Goal: Task Accomplishment & Management: Use online tool/utility

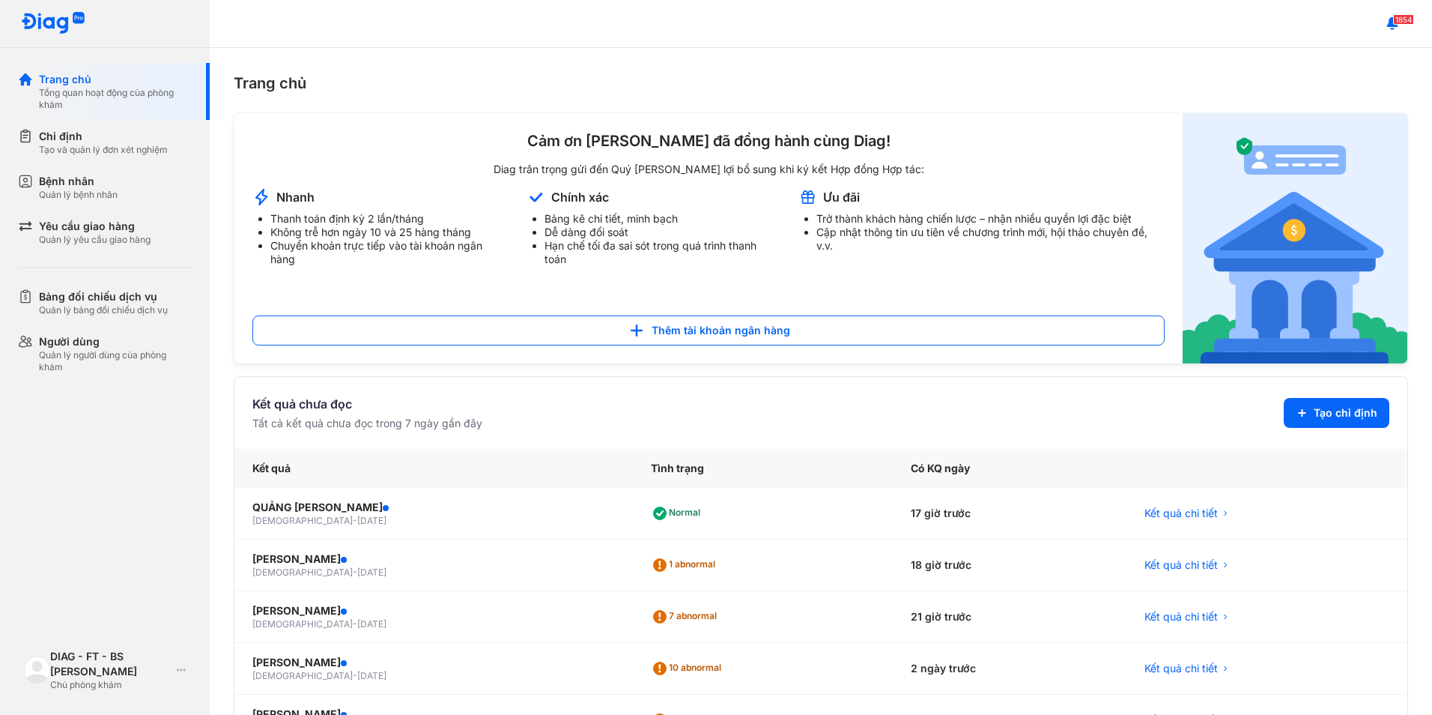
click at [85, 192] on div "Quản lý bệnh nhân" at bounding box center [78, 195] width 79 height 12
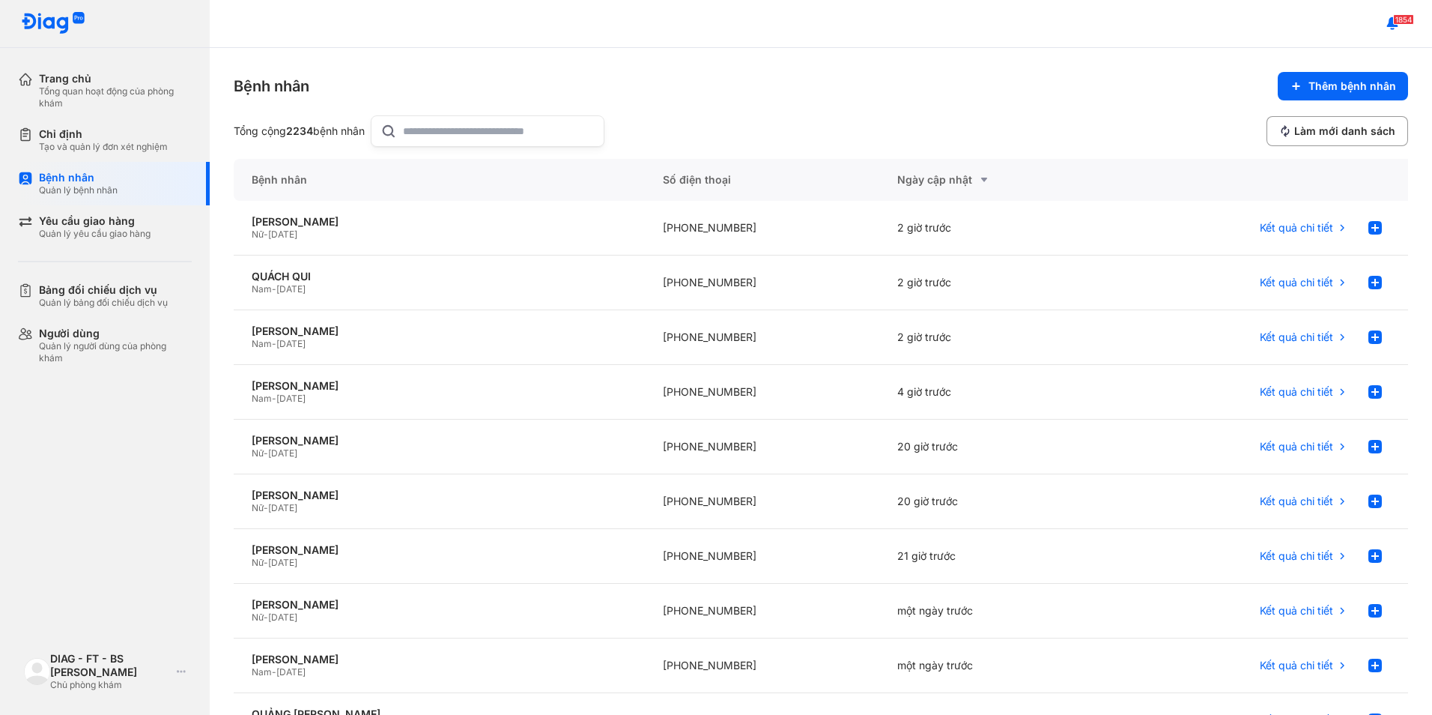
drag, startPoint x: 1288, startPoint y: 93, endPoint x: 309, endPoint y: 120, distance: 978.6
click at [452, 120] on div "Bệnh nhân Thêm bệnh nhân Tổng cộng 2234 bệnh nhân Làm mới danh sách" at bounding box center [821, 109] width 1174 height 75
click at [85, 144] on div "Tạo và quản lý đơn xét nghiệm" at bounding box center [103, 147] width 129 height 12
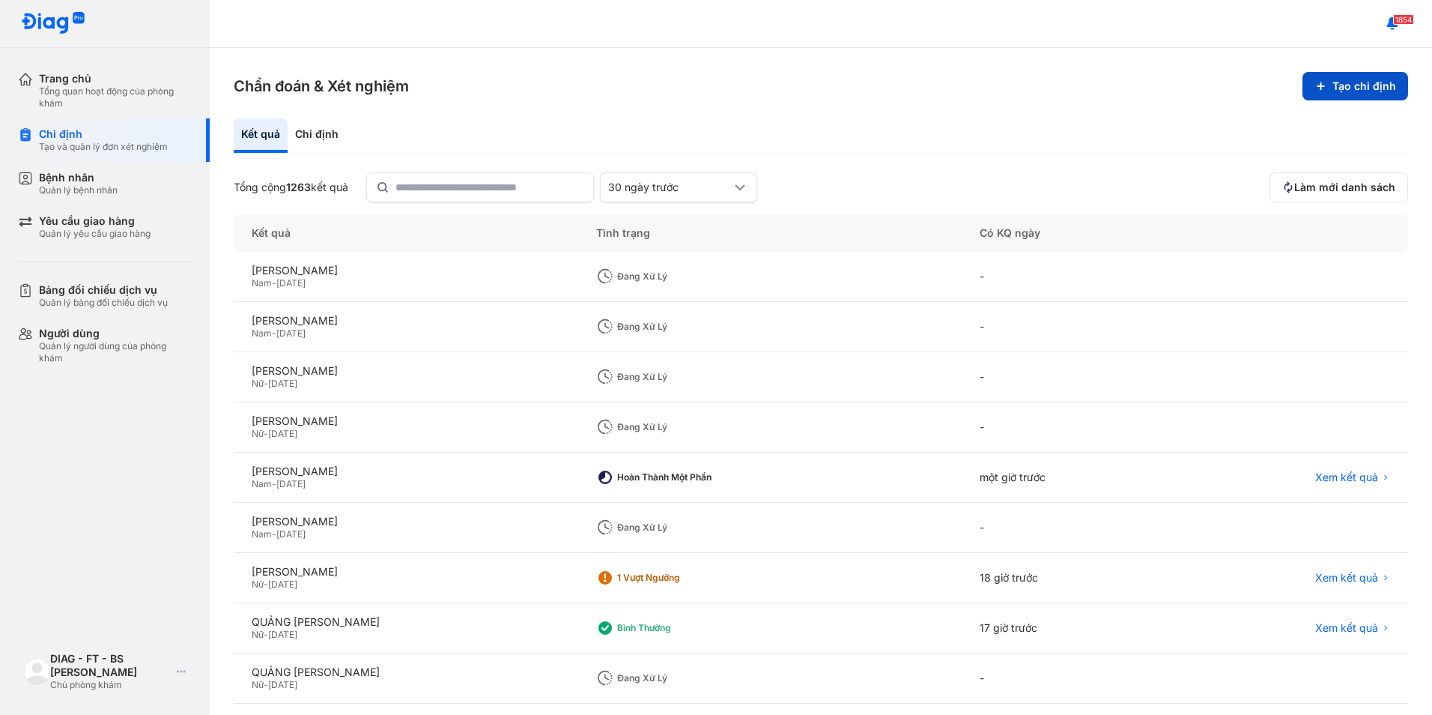
click at [1328, 88] on button "Tạo chỉ định" at bounding box center [1356, 86] width 106 height 28
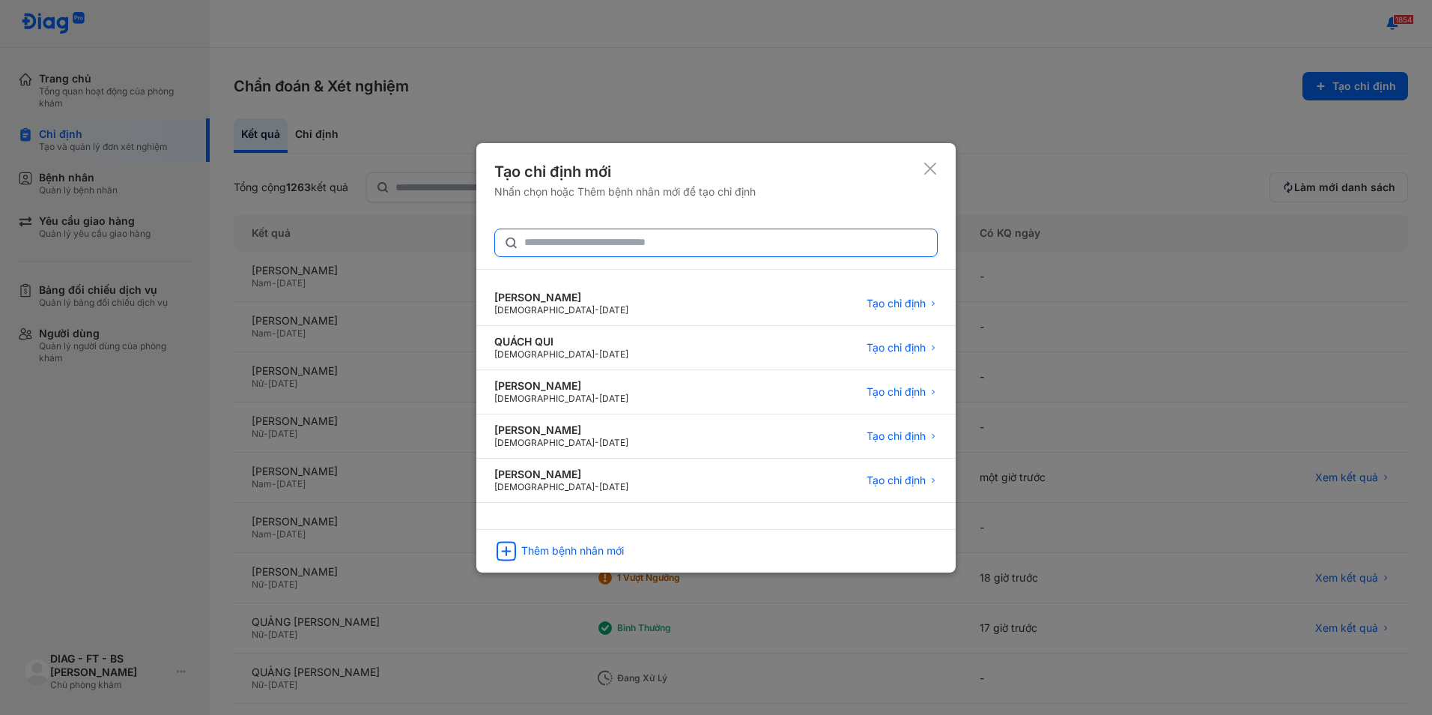
click at [615, 246] on input "text" at bounding box center [726, 242] width 404 height 27
type input "*****"
click at [882, 305] on span "Tạo chỉ định" at bounding box center [896, 303] width 59 height 13
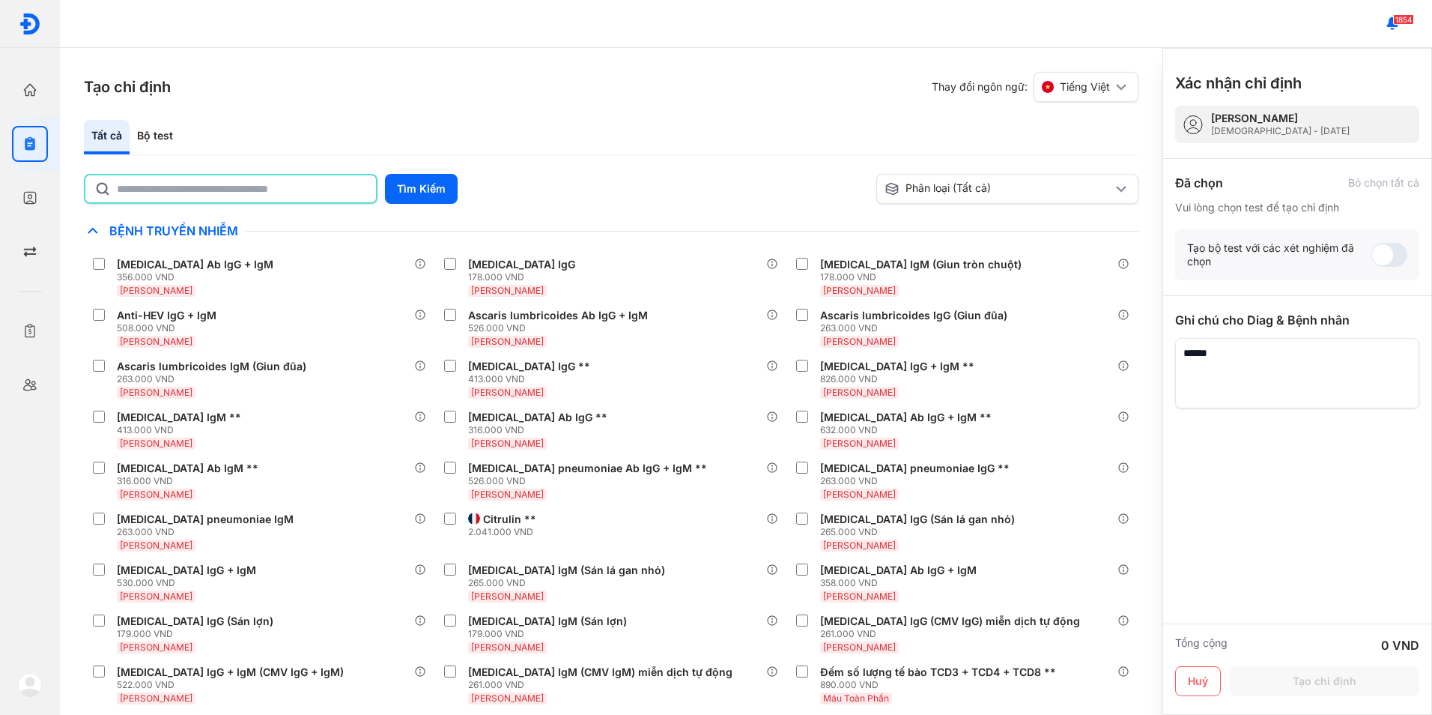
click at [272, 194] on input "text" at bounding box center [242, 188] width 250 height 27
click at [435, 196] on button "Tìm Kiếm" at bounding box center [421, 189] width 73 height 30
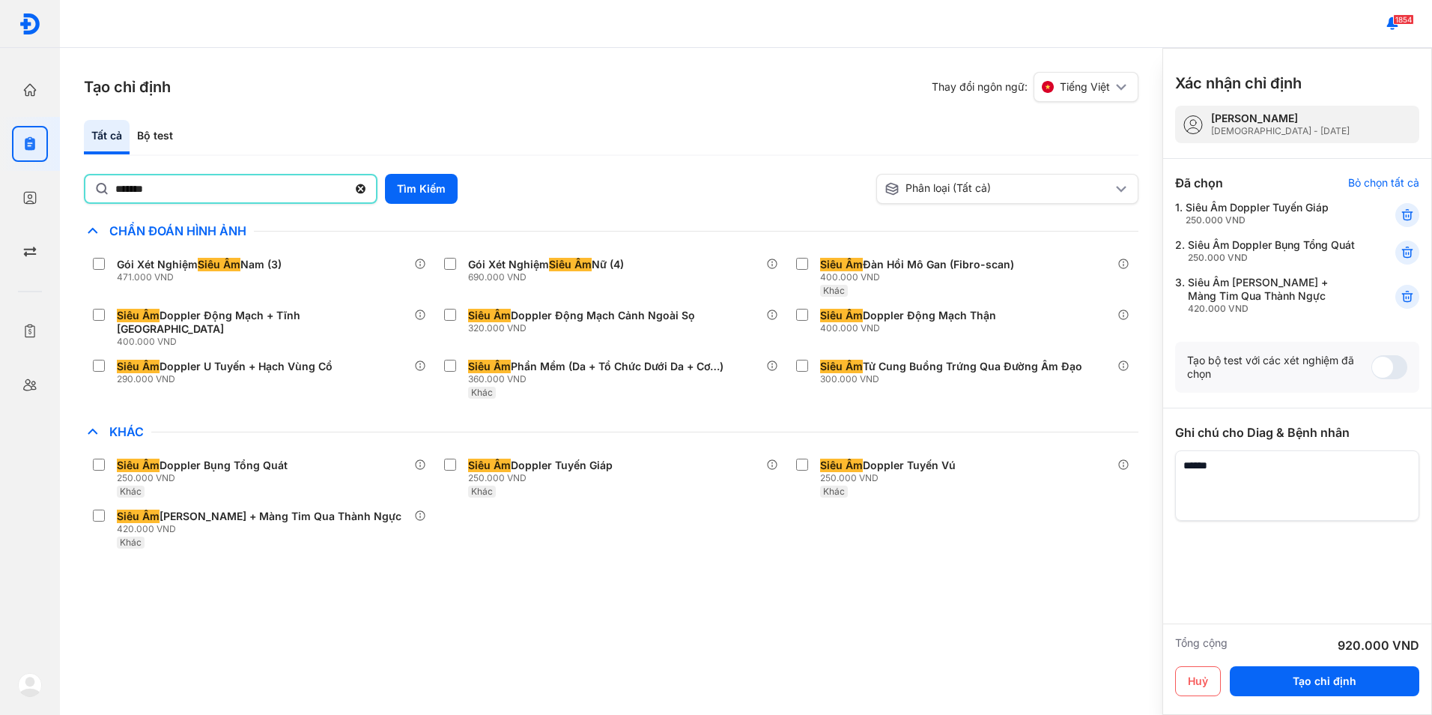
drag, startPoint x: 175, startPoint y: 192, endPoint x: -3, endPoint y: 168, distance: 180.0
click at [0, 168] on html "Trang chủ Tổng quan hoạt động của phòng khám Chỉ định Tạo và quản lý đơn xét ng…" at bounding box center [716, 357] width 1432 height 715
click at [423, 189] on button "Tìm Kiếm" at bounding box center [421, 189] width 73 height 30
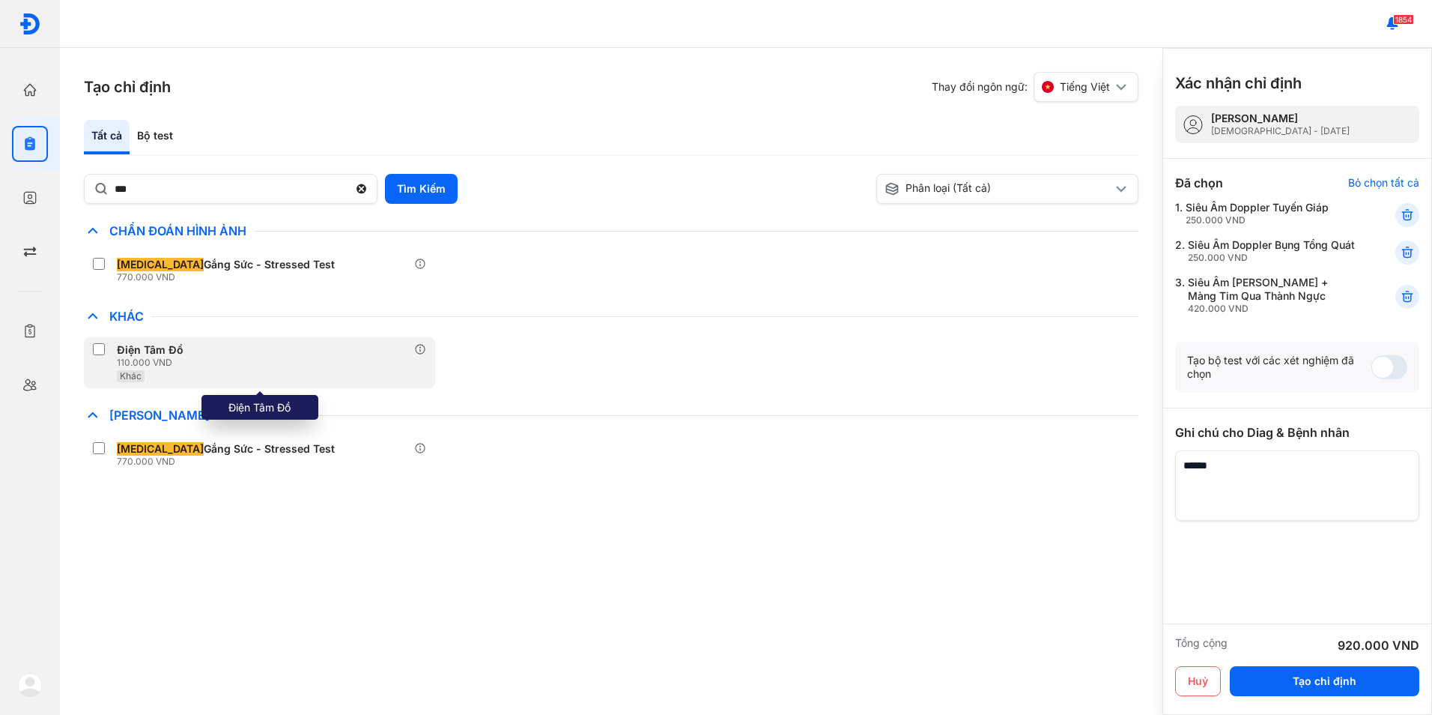
click at [105, 353] on label at bounding box center [102, 350] width 18 height 15
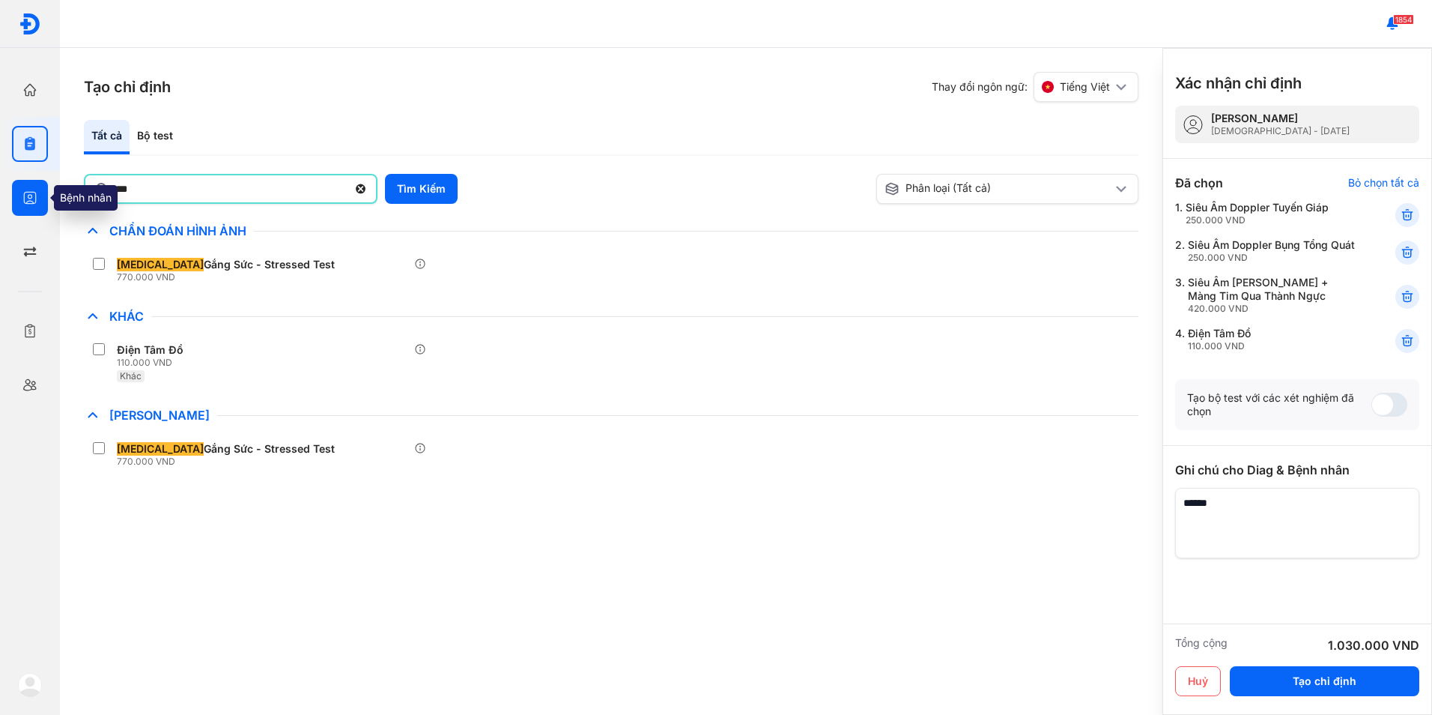
drag, startPoint x: 148, startPoint y: 189, endPoint x: 12, endPoint y: 192, distance: 136.4
click at [12, 192] on div "Trang chủ Tổng quan hoạt động của phòng khám Chỉ định Tạo và quản lý đơn xét ng…" at bounding box center [716, 357] width 1432 height 715
type input "****"
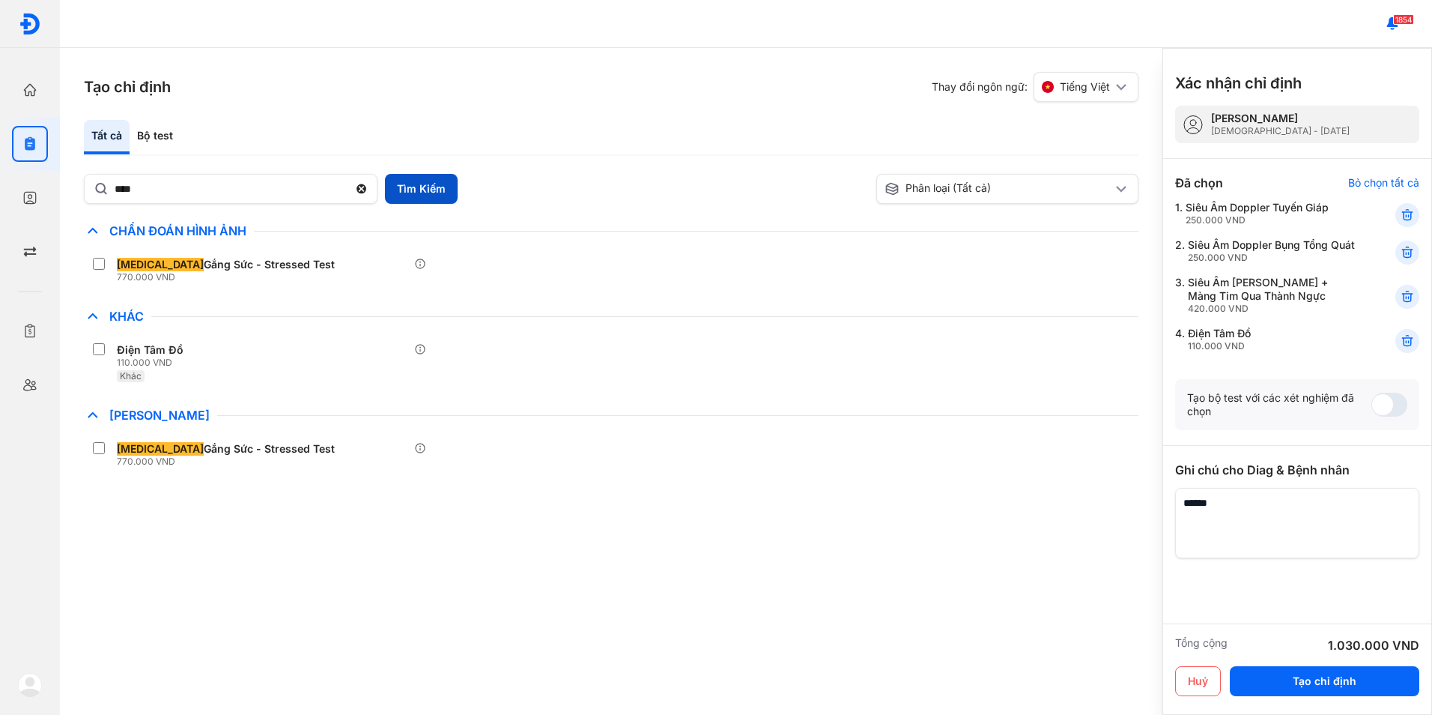
click at [398, 198] on button "Tìm Kiếm" at bounding box center [421, 189] width 73 height 30
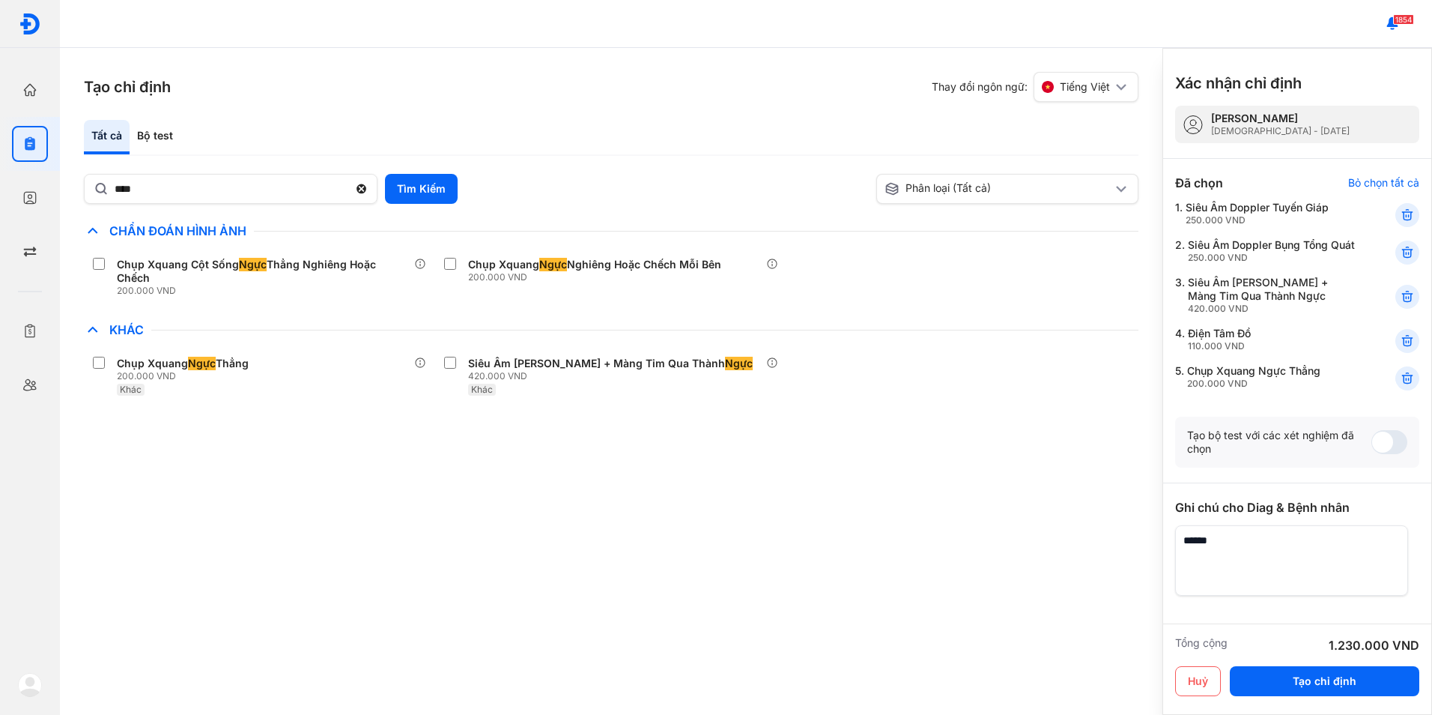
click at [1237, 595] on textarea at bounding box center [1291, 560] width 233 height 70
click at [1398, 588] on textarea at bounding box center [1291, 560] width 233 height 70
paste textarea "**********"
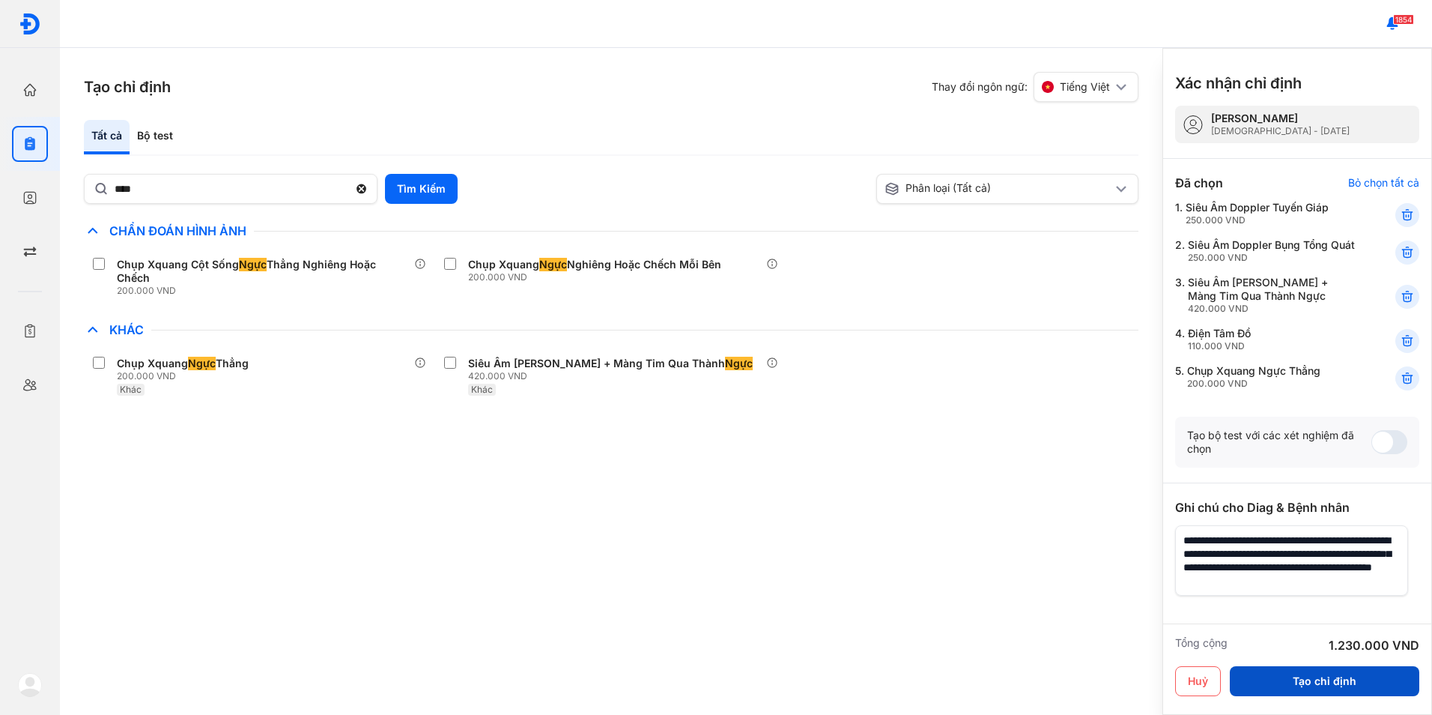
type textarea "**********"
click at [1320, 679] on button "Tạo chỉ định" at bounding box center [1324, 681] width 189 height 30
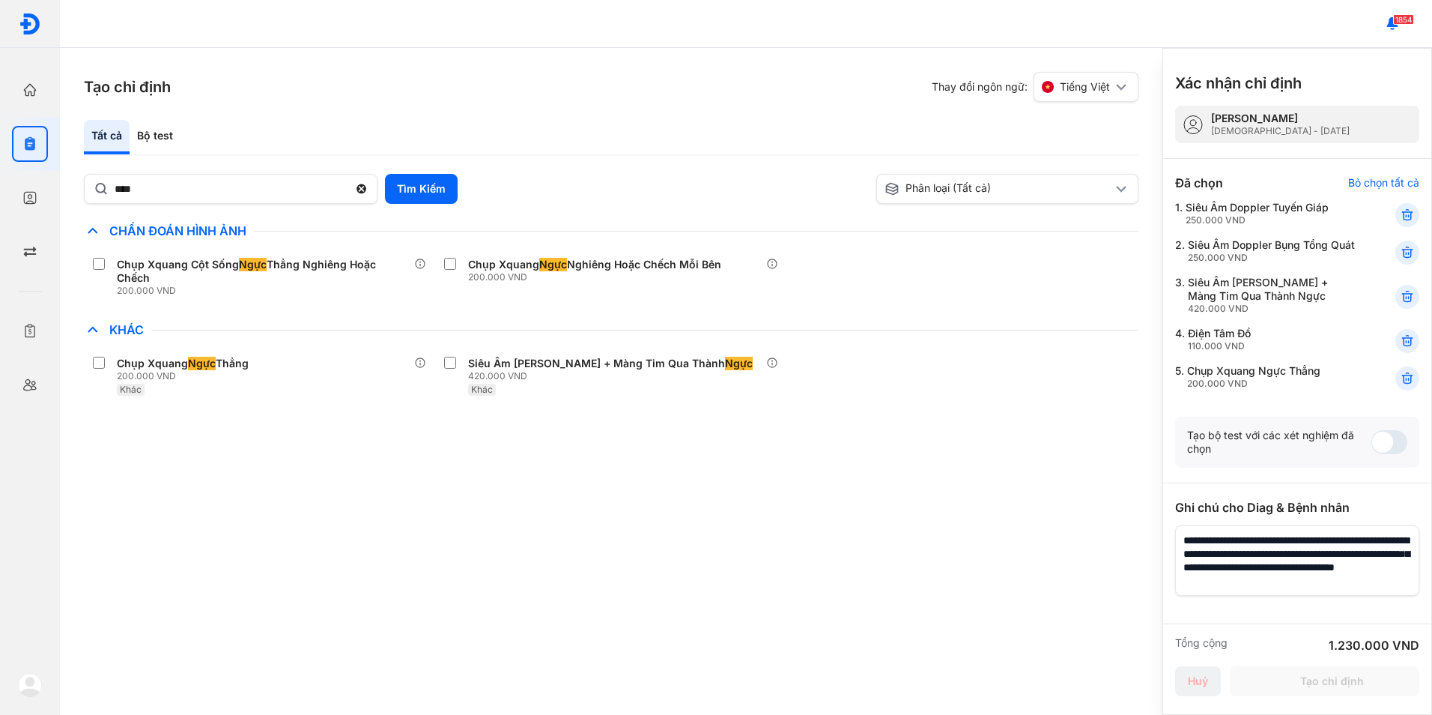
scroll to position [13, 0]
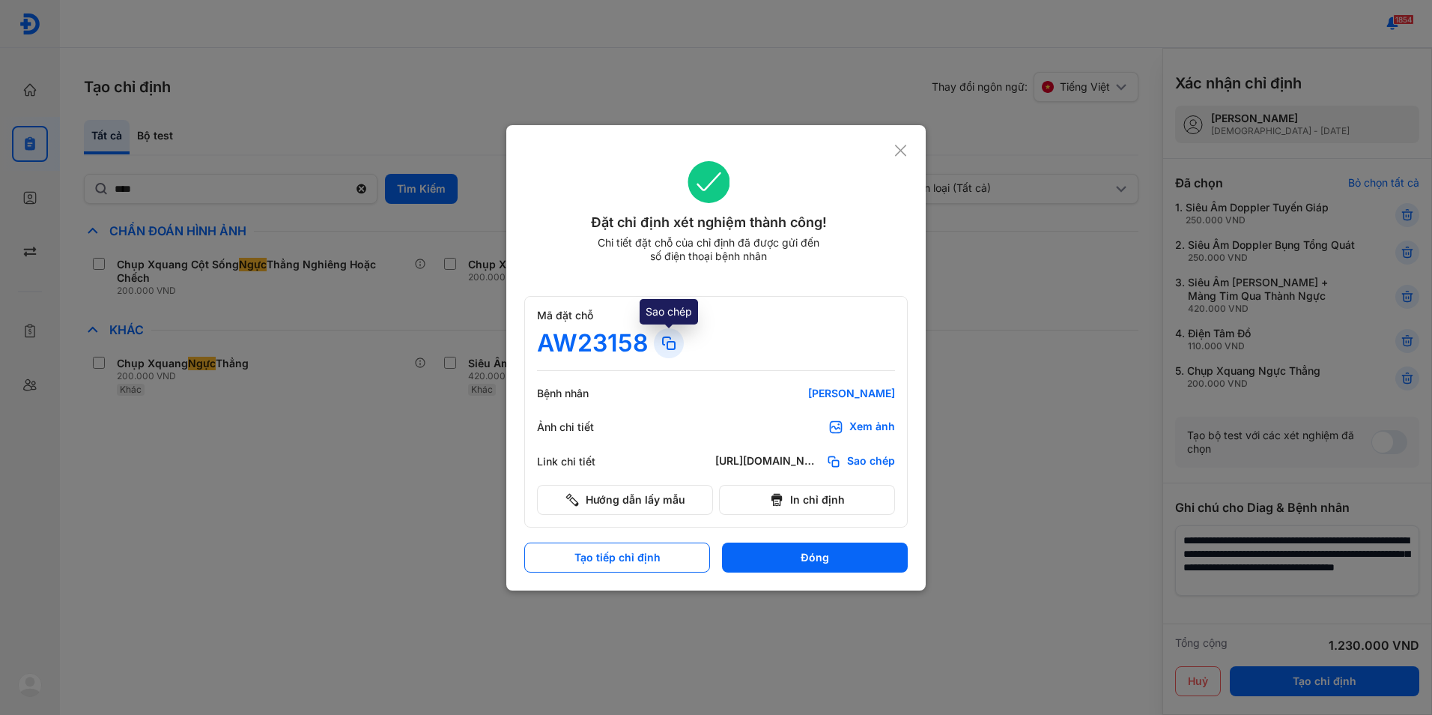
click at [667, 346] on use at bounding box center [669, 343] width 12 height 12
